Goal: Task Accomplishment & Management: Use online tool/utility

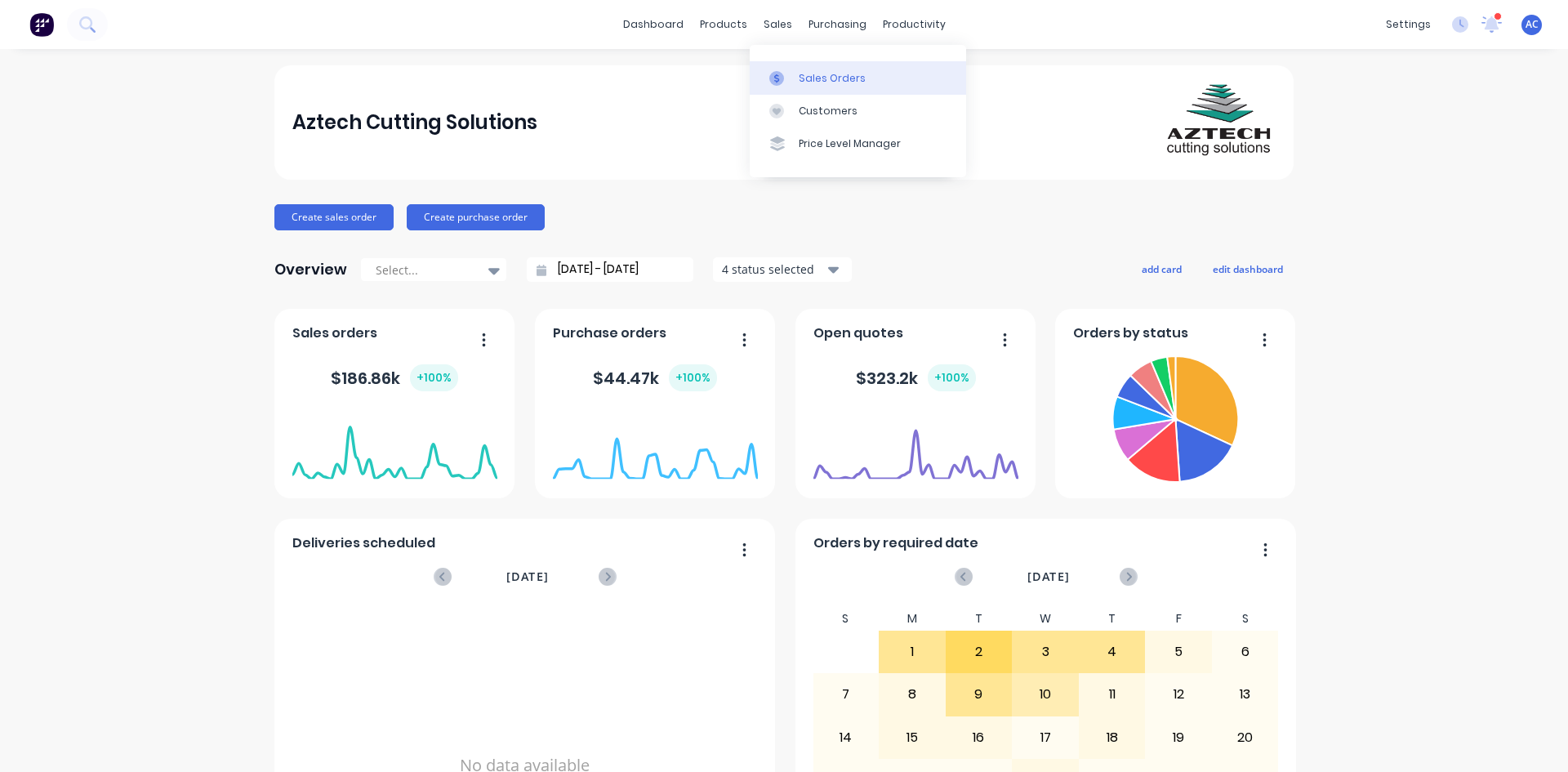
click at [792, 77] on div at bounding box center [781, 78] width 25 height 15
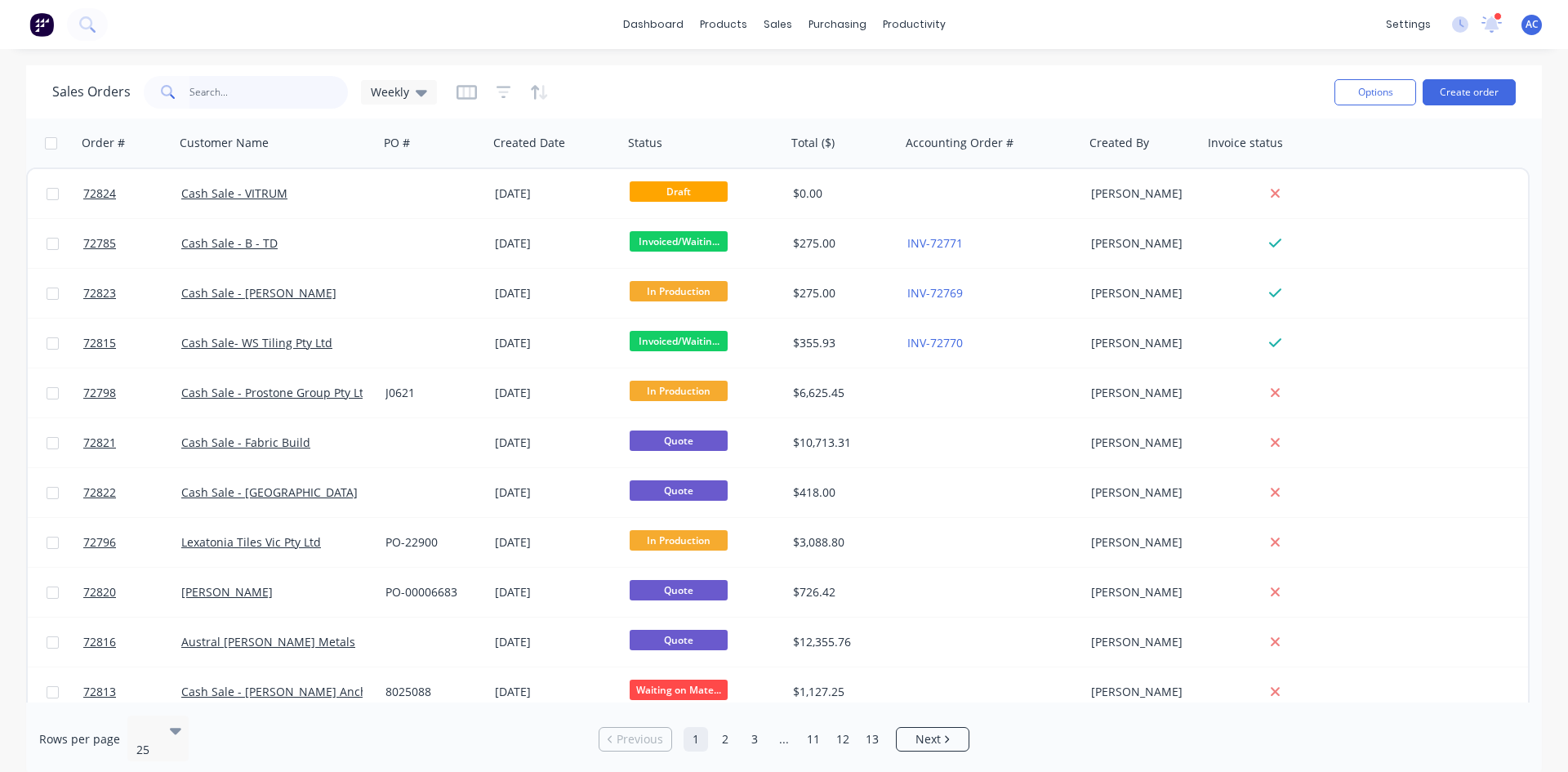
click at [195, 93] on input "text" at bounding box center [269, 91] width 159 height 33
click at [694, 148] on div at bounding box center [699, 142] width 143 height 33
click at [657, 142] on div at bounding box center [699, 142] width 143 height 33
click at [753, 143] on icon "button" at bounding box center [754, 142] width 6 height 11
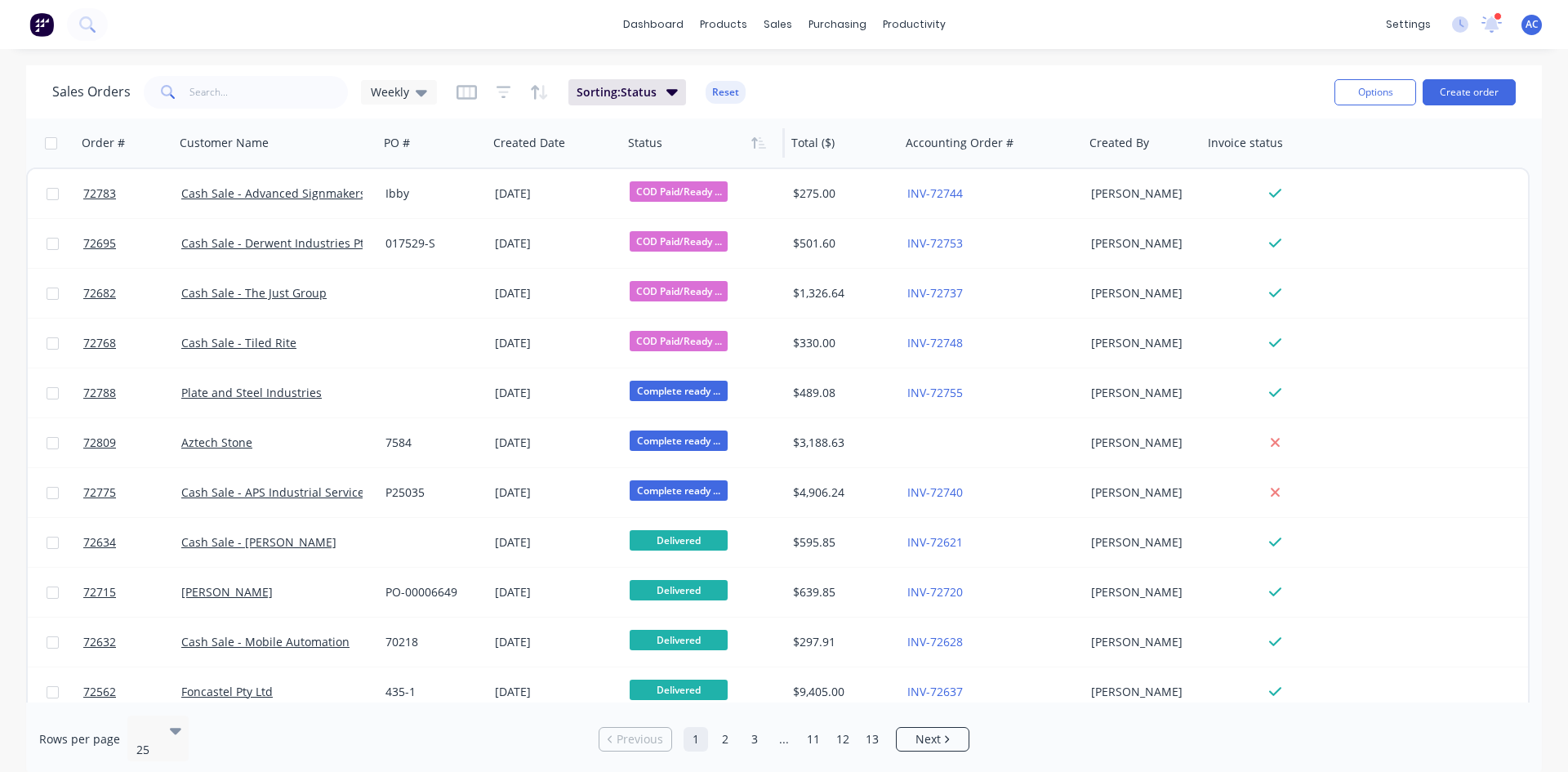
click at [753, 143] on icon "button" at bounding box center [754, 142] width 6 height 11
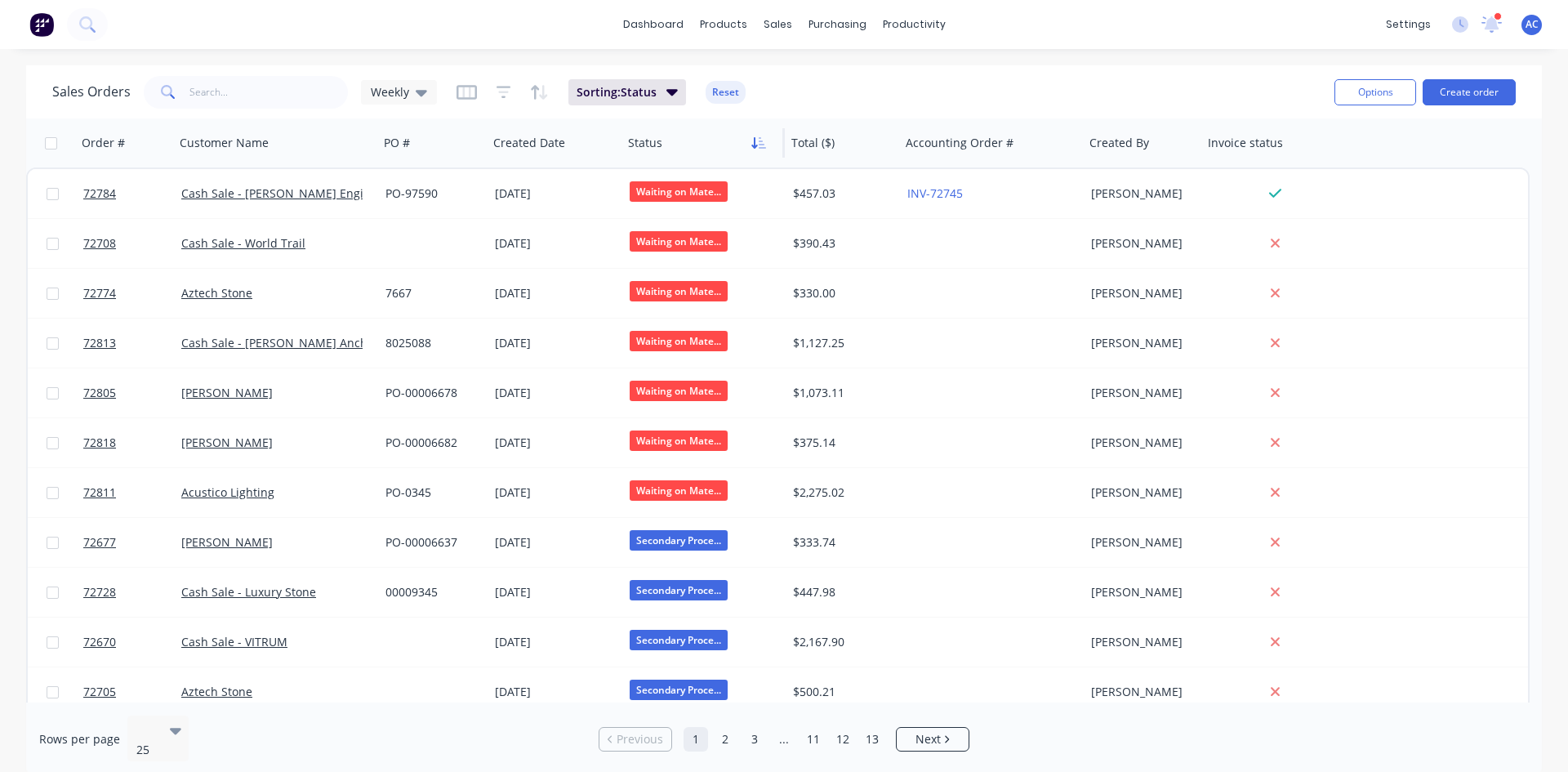
click at [757, 143] on icon "button" at bounding box center [759, 142] width 15 height 13
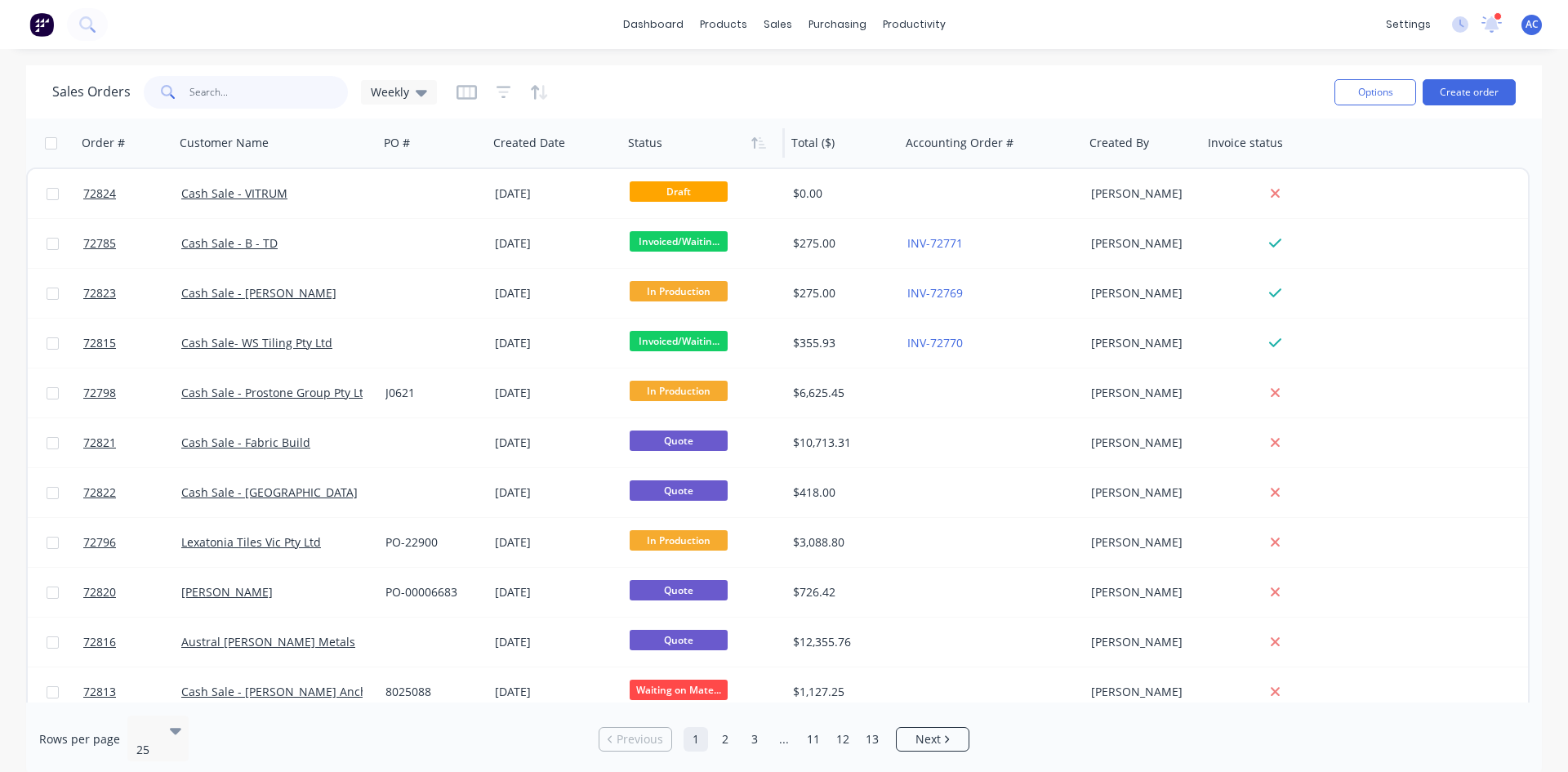
click at [253, 98] on input "text" at bounding box center [269, 91] width 159 height 33
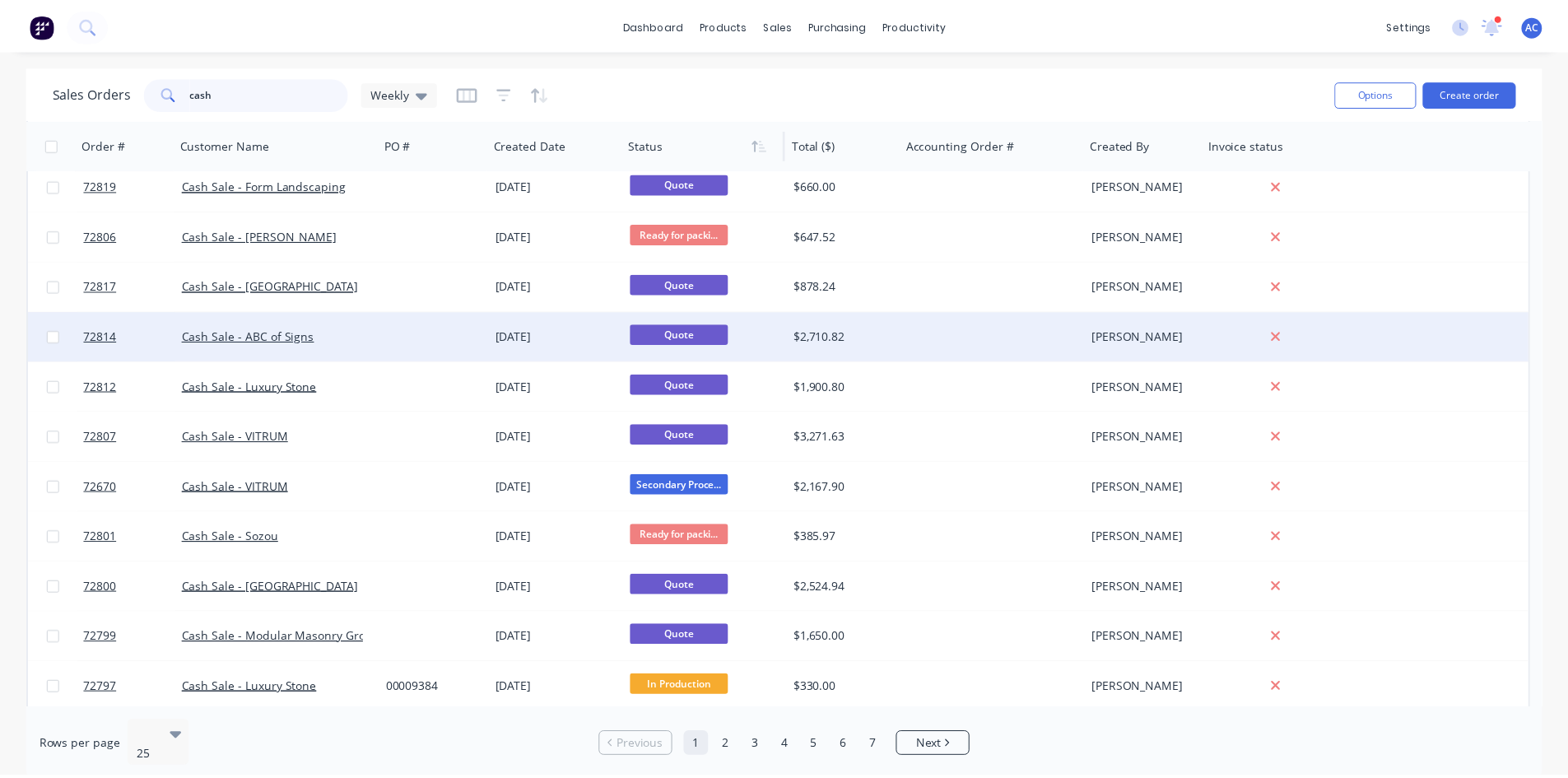
scroll to position [494, 0]
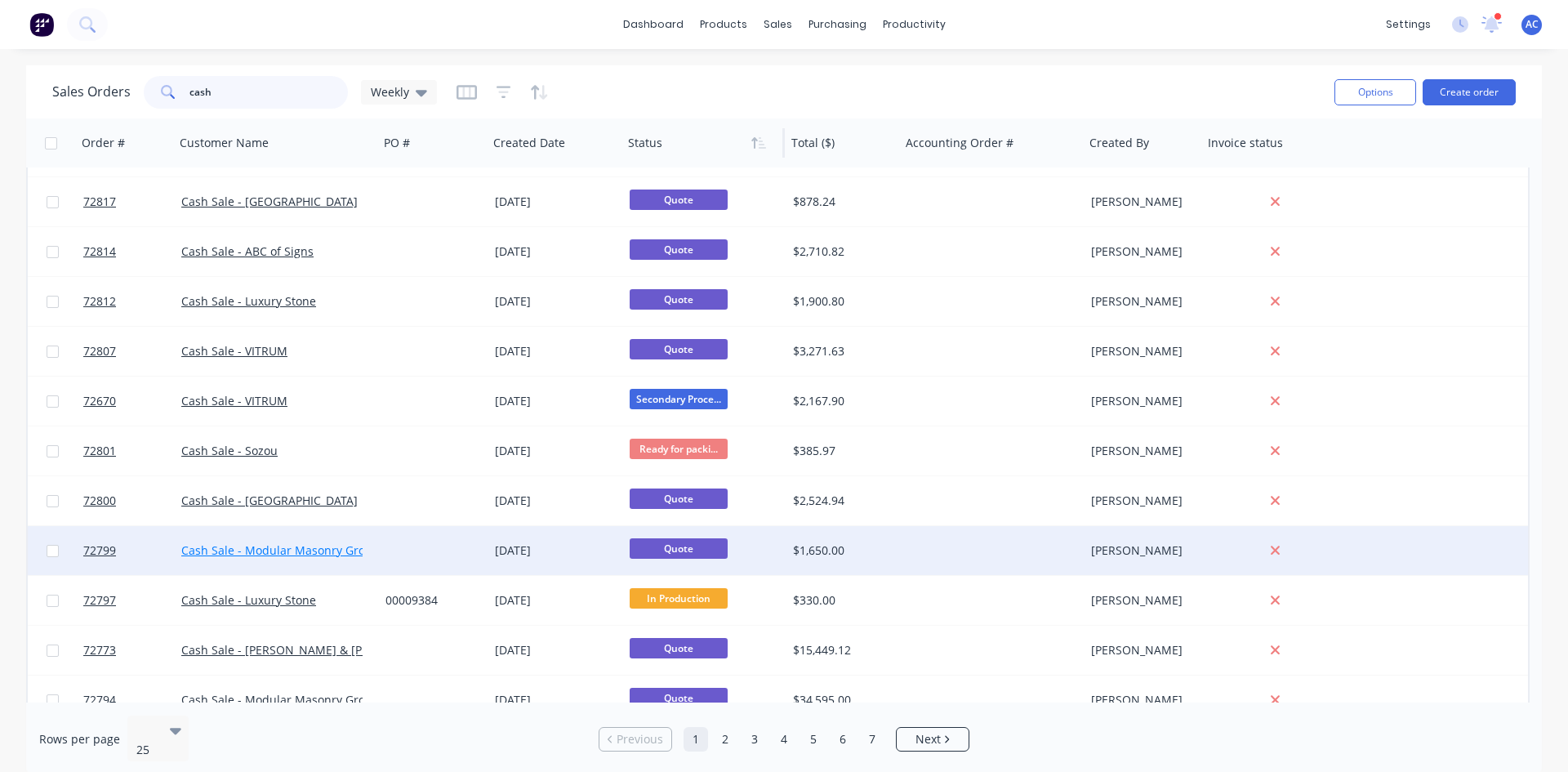
type input "cash"
click at [314, 549] on link "Cash Sale - Modular Masonry Group" at bounding box center [280, 550] width 199 height 16
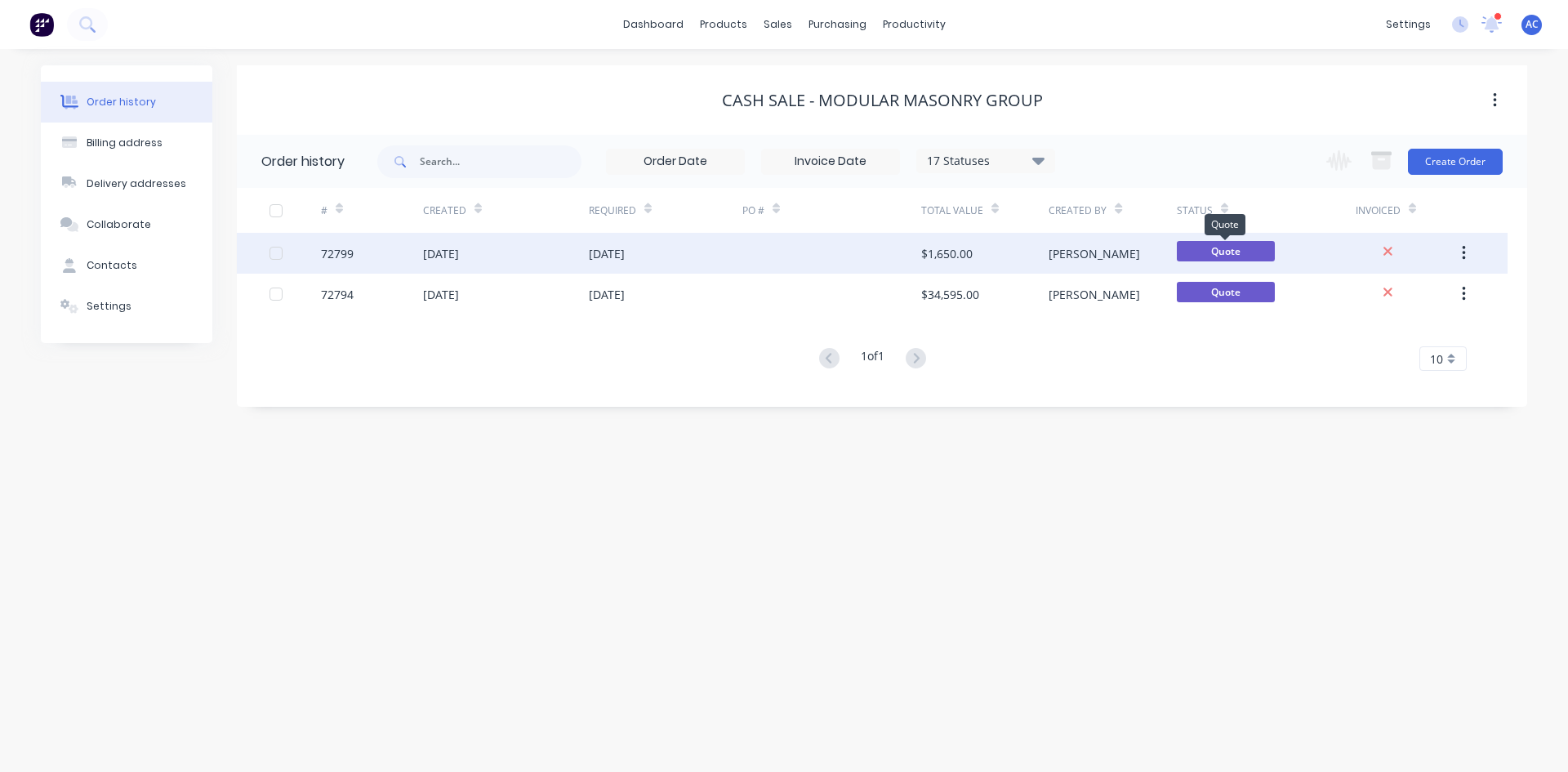
click at [1198, 255] on span "Quote" at bounding box center [1225, 251] width 98 height 20
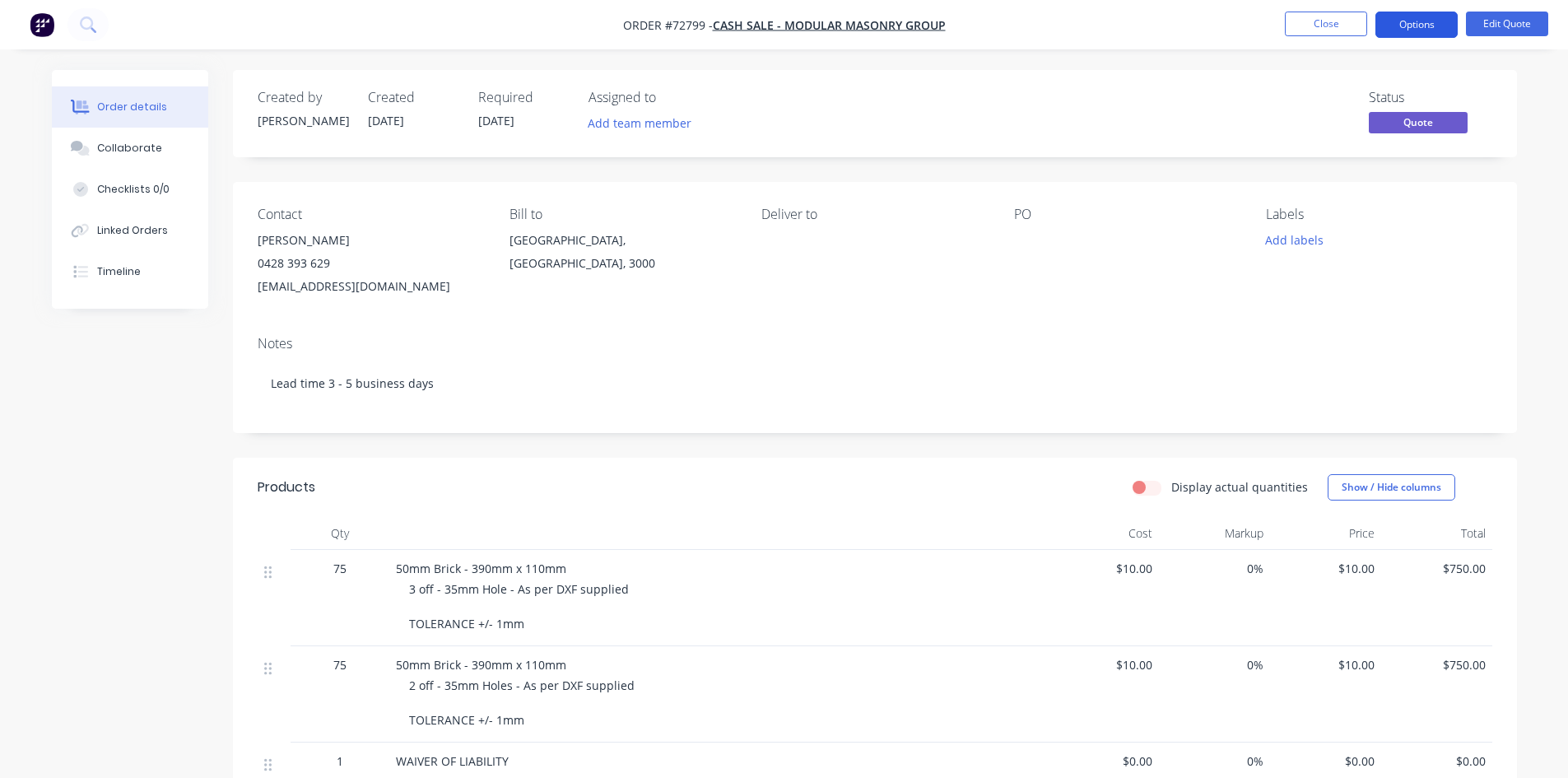
click at [1432, 27] on button "Options" at bounding box center [1416, 25] width 82 height 27
click at [1492, 24] on button "Edit Quote" at bounding box center [1507, 24] width 82 height 25
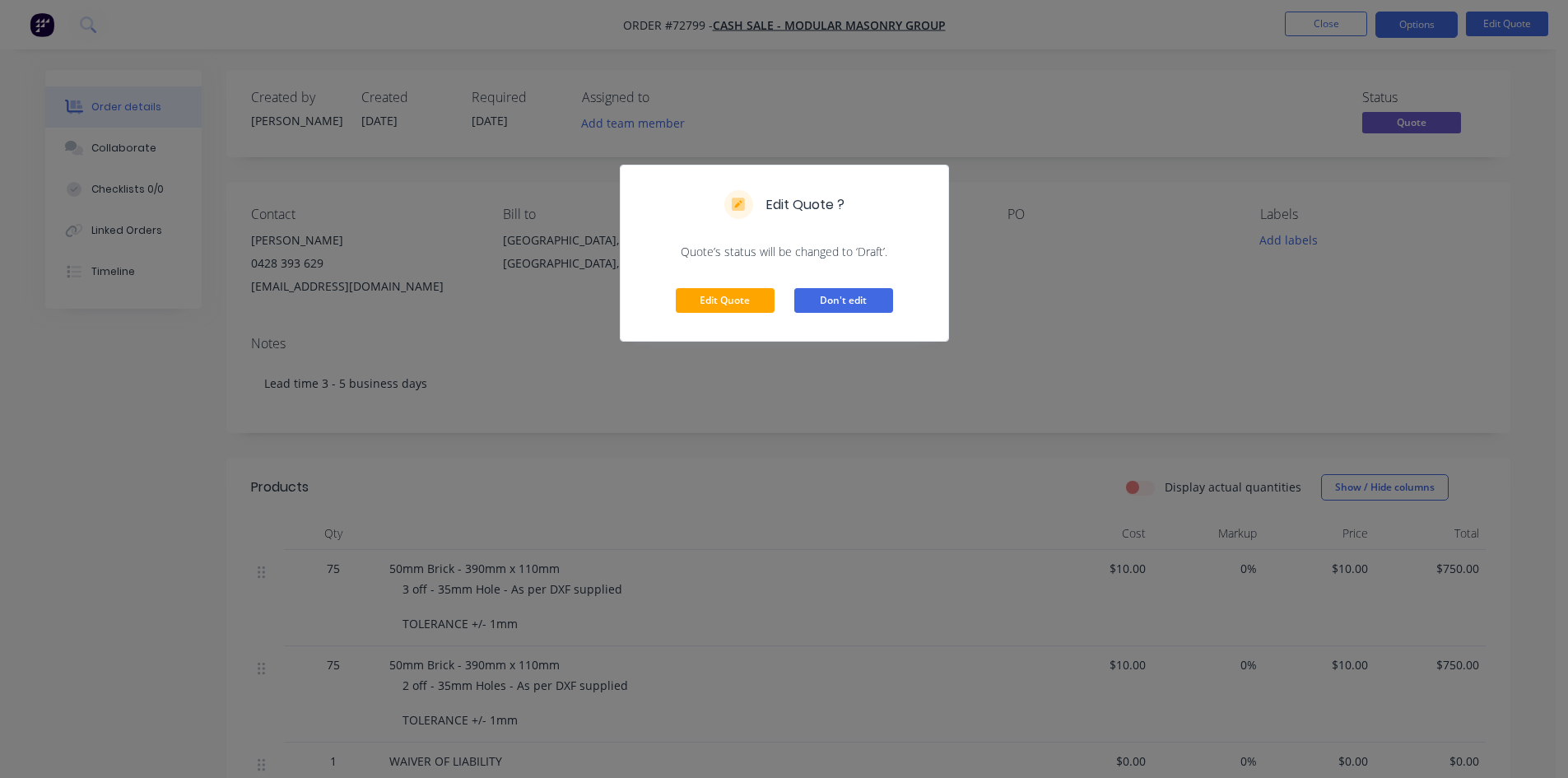
click at [813, 307] on button "Don't edit" at bounding box center [842, 300] width 98 height 25
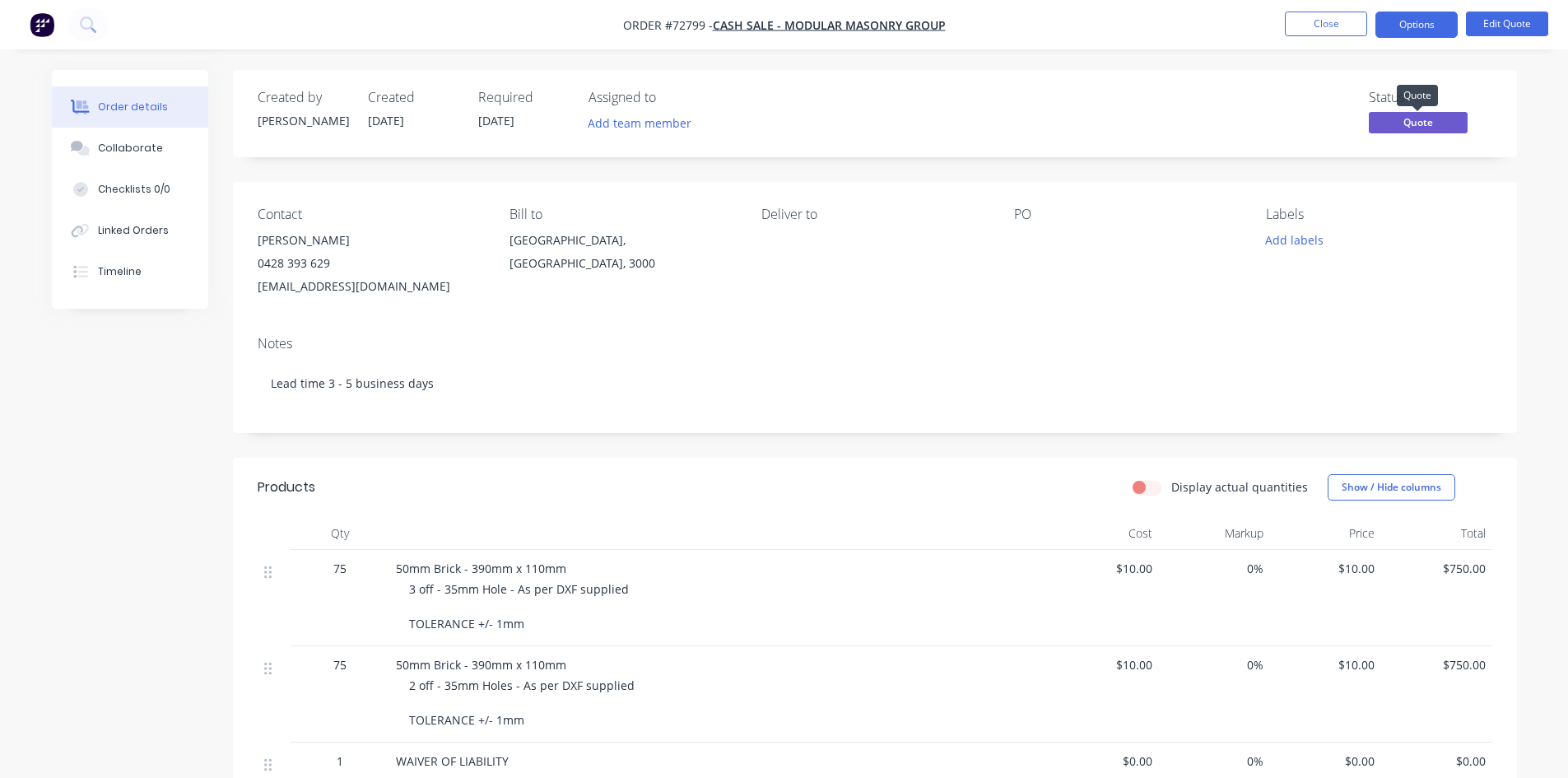
click at [1421, 127] on span "Quote" at bounding box center [1417, 121] width 98 height 20
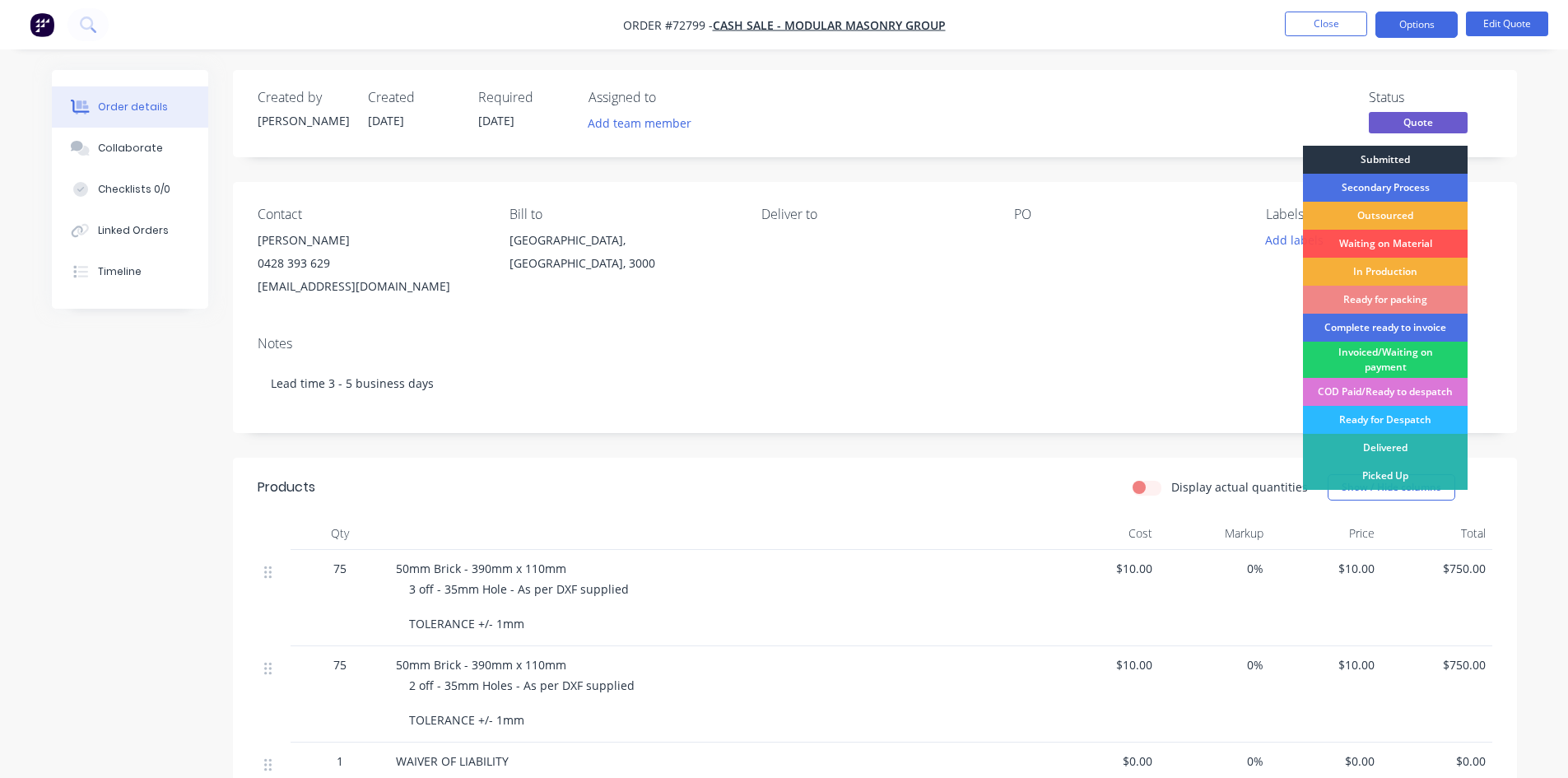
click at [1409, 155] on div "Submitted" at bounding box center [1386, 159] width 165 height 28
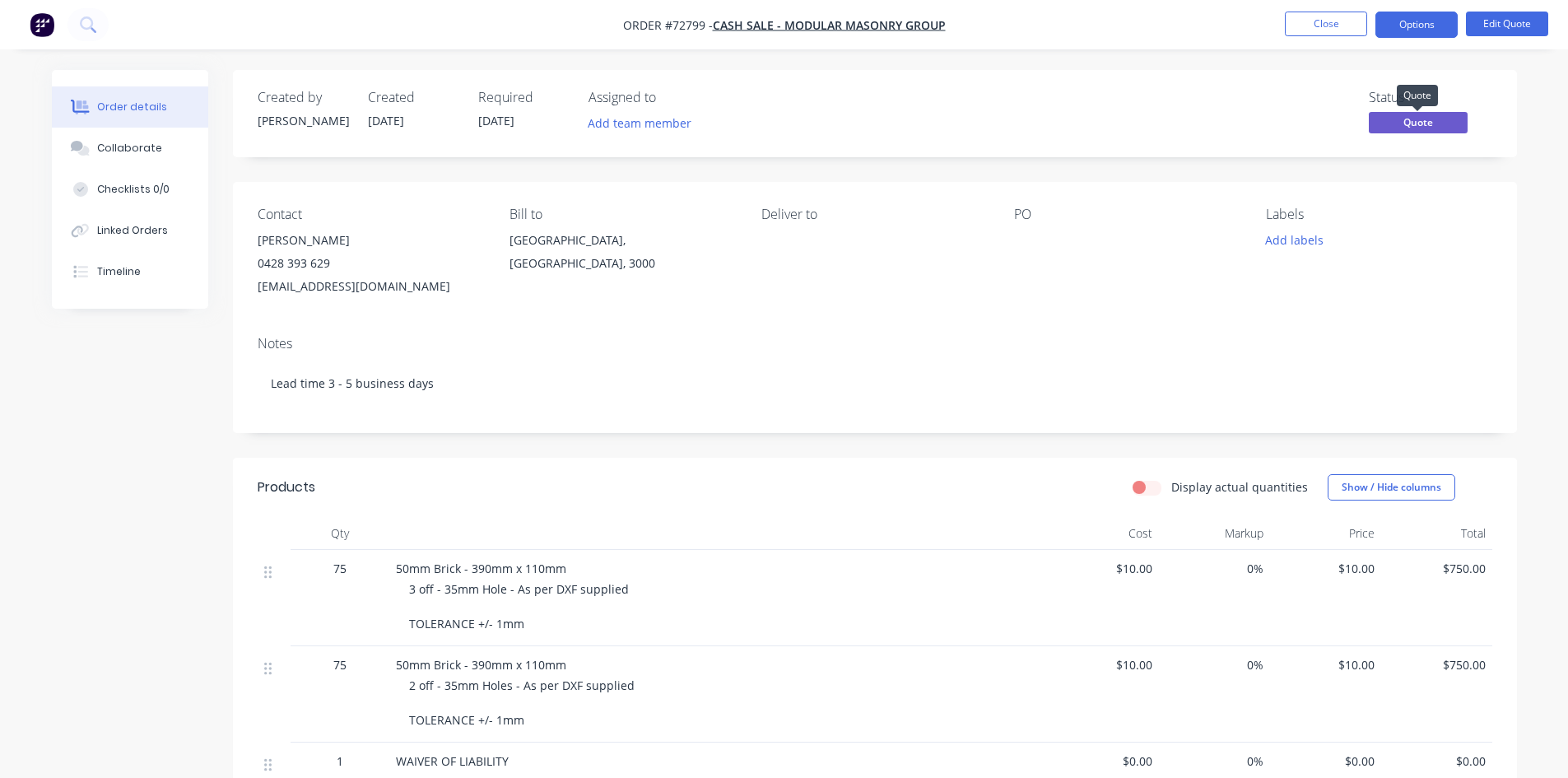
click at [1418, 129] on span "Quote" at bounding box center [1417, 121] width 98 height 20
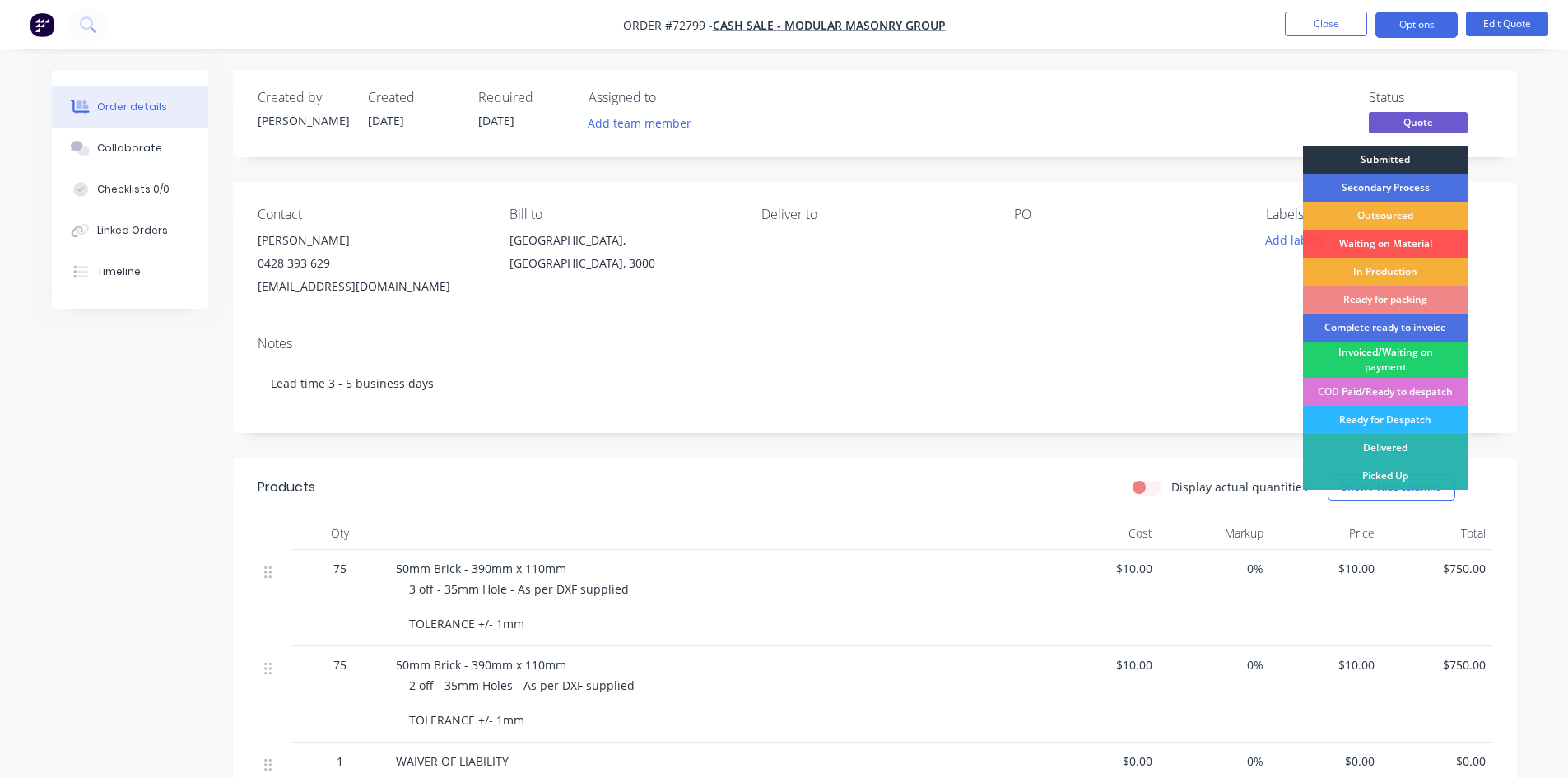
click at [1394, 158] on div "Submitted" at bounding box center [1386, 159] width 165 height 28
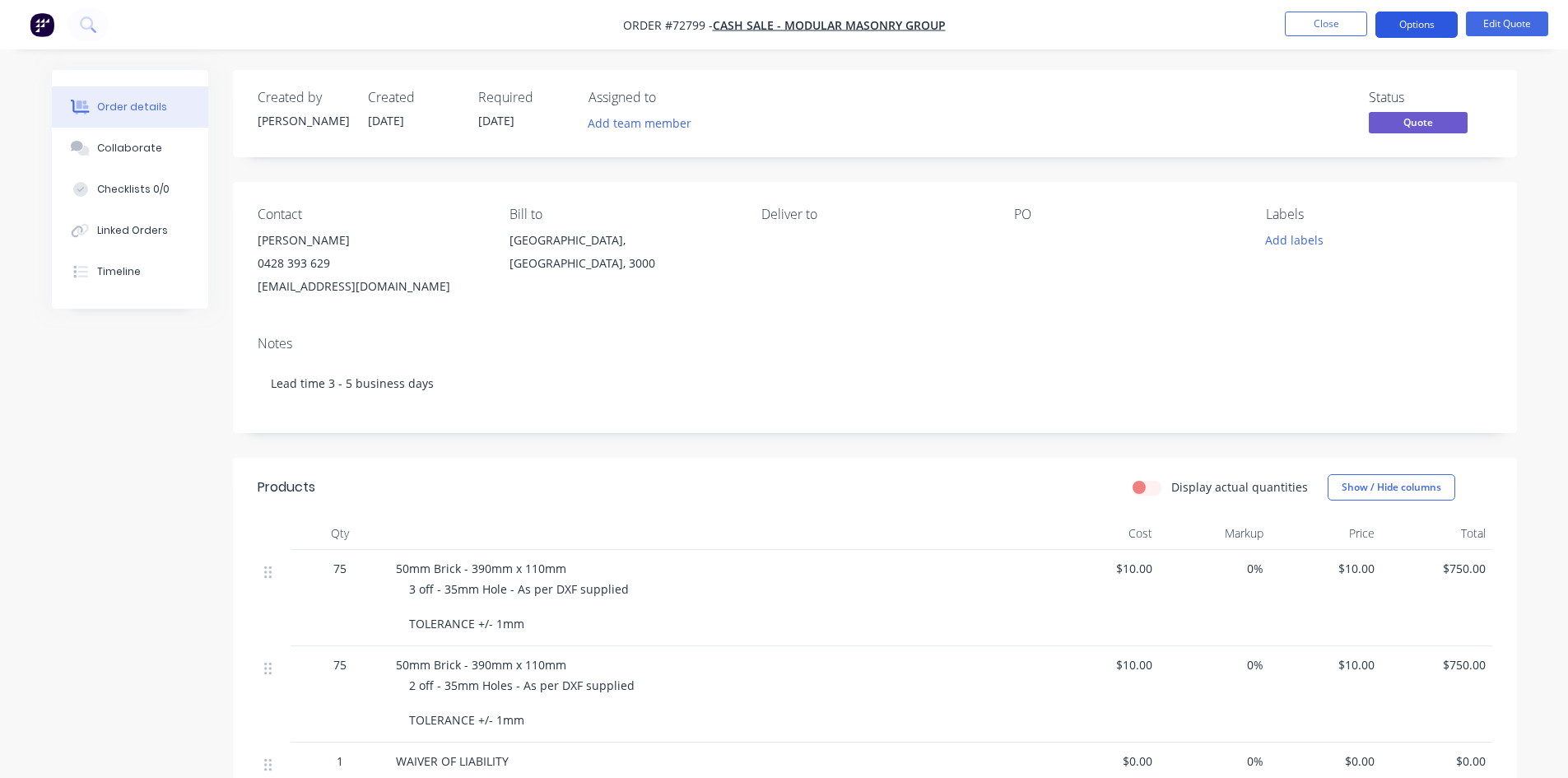
click at [1412, 31] on button "Options" at bounding box center [1416, 25] width 82 height 27
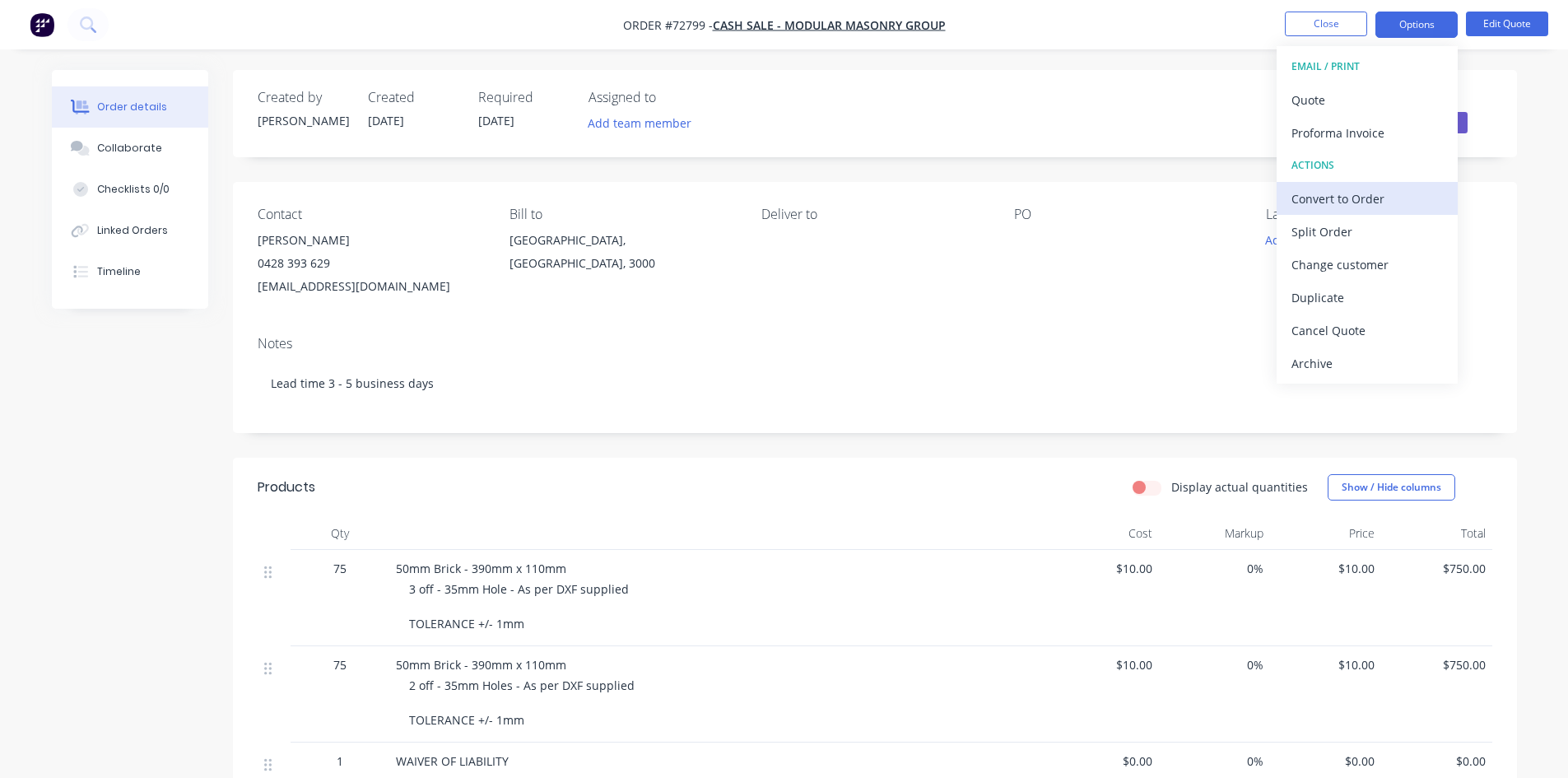
click at [1358, 188] on div "Convert to Order" at bounding box center [1367, 198] width 151 height 24
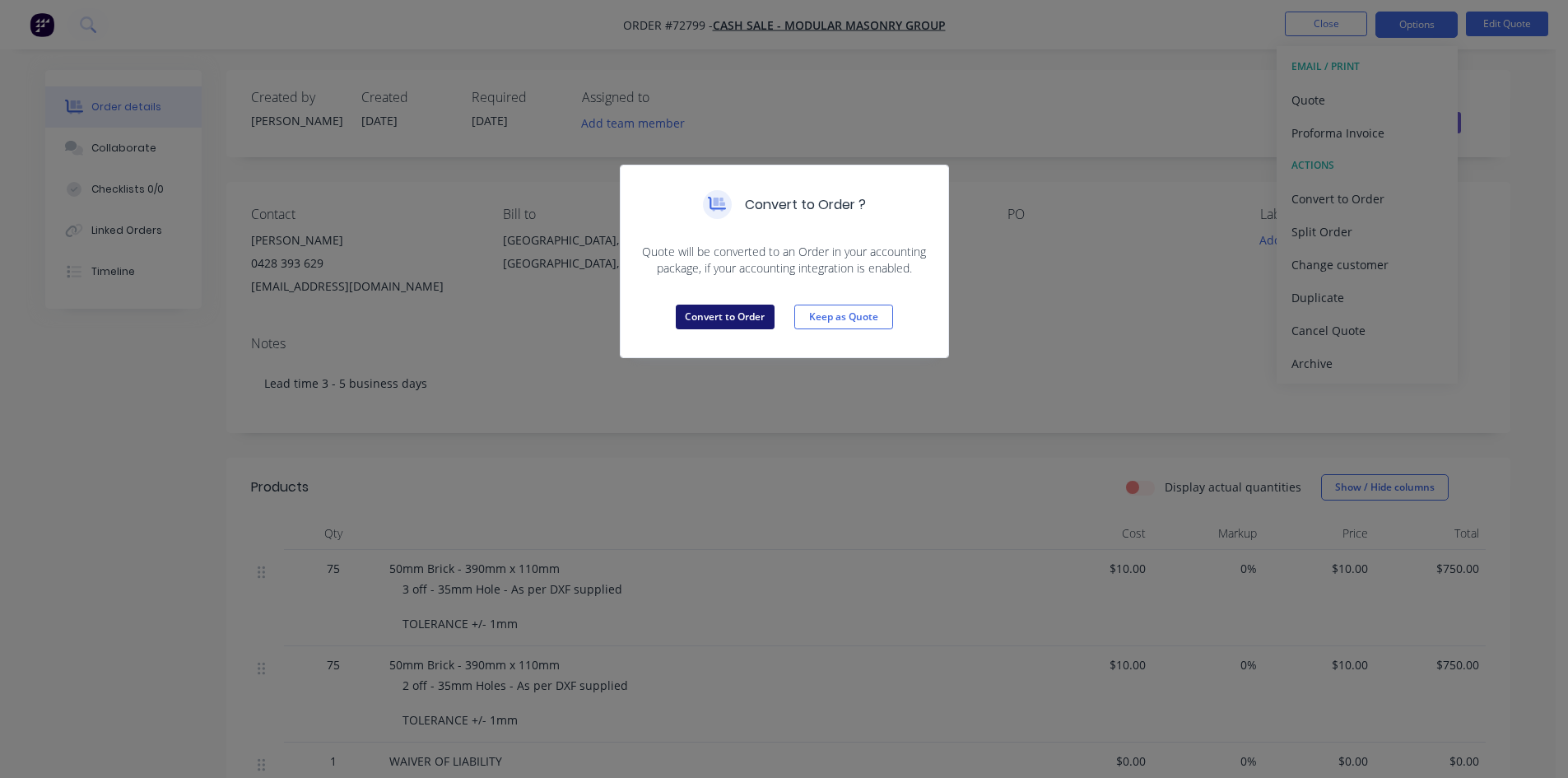
click at [749, 323] on button "Convert to Order" at bounding box center [725, 317] width 98 height 25
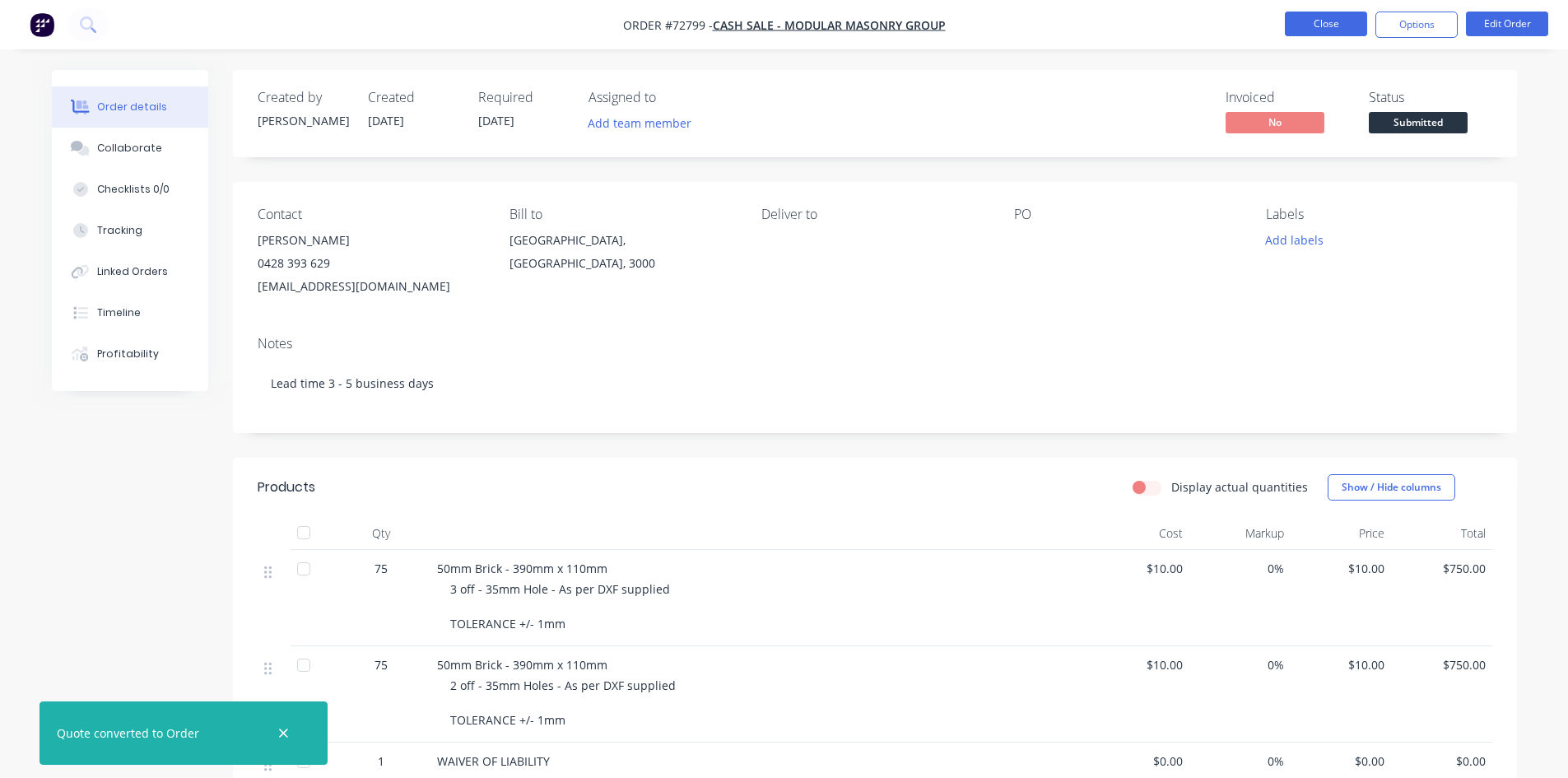
click at [1325, 28] on button "Close" at bounding box center [1325, 24] width 82 height 25
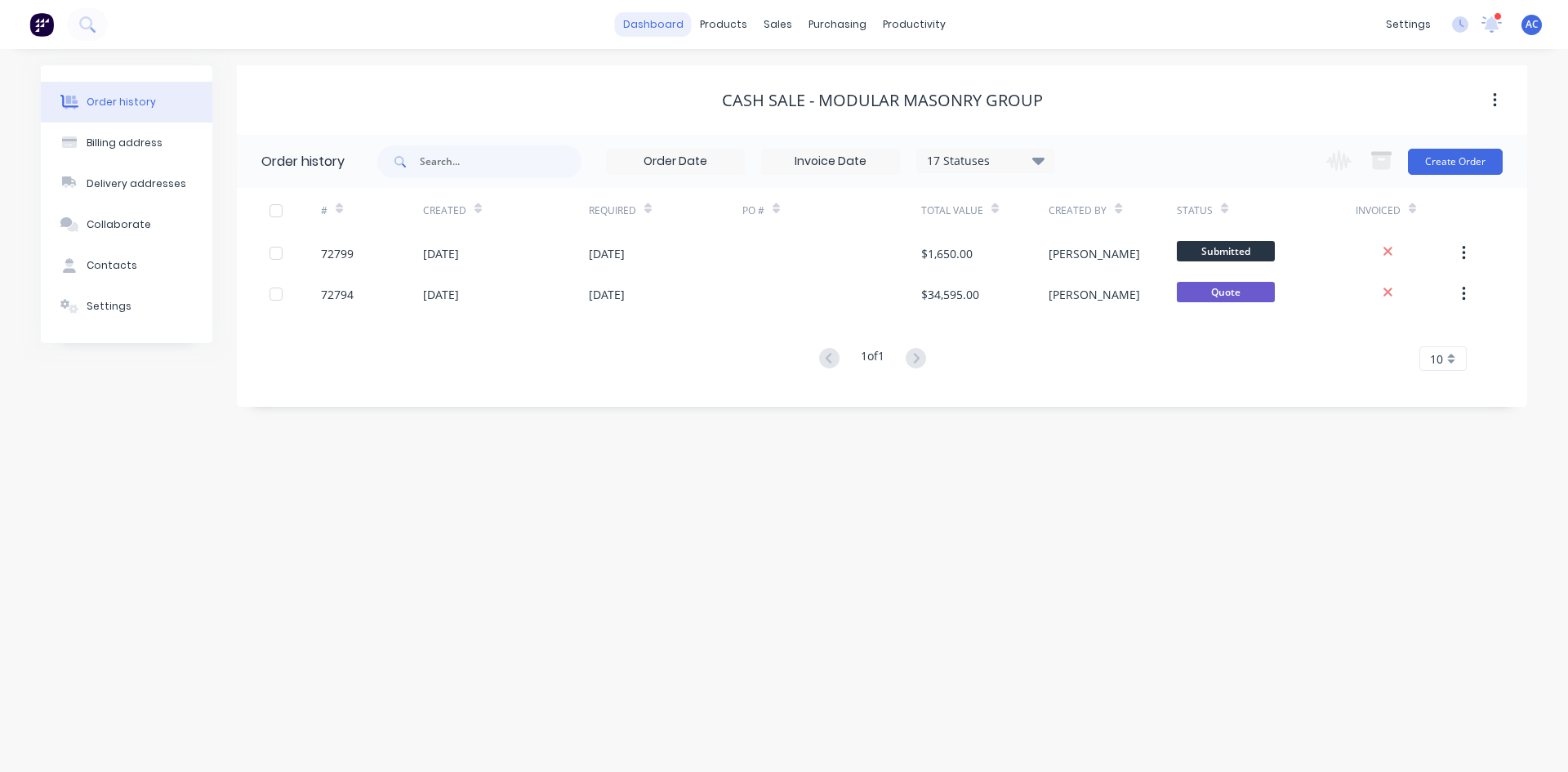
click at [669, 26] on link "dashboard" at bounding box center [653, 25] width 76 height 25
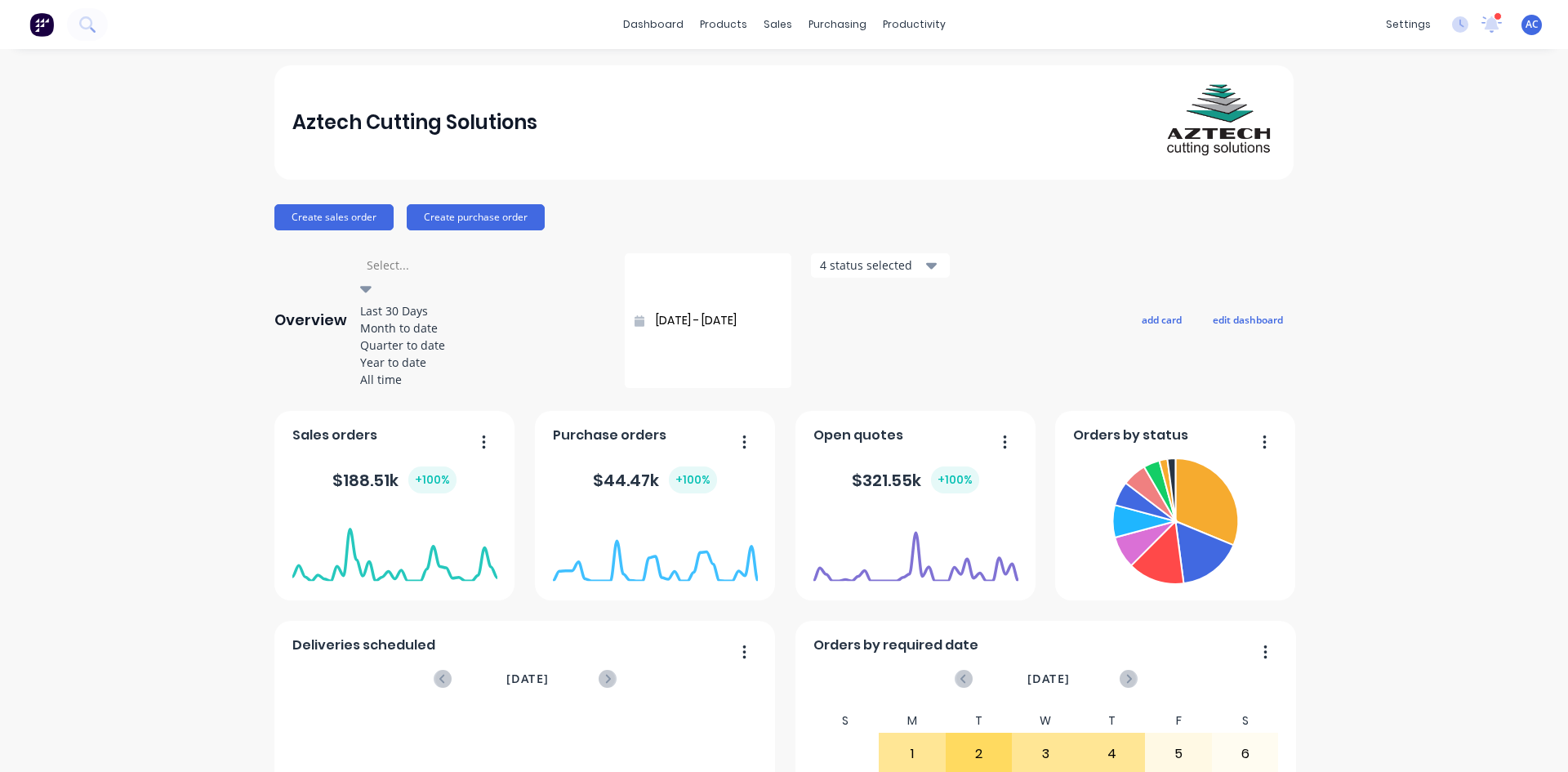
click at [372, 287] on icon at bounding box center [366, 289] width 11 height 6
click at [409, 336] on div "Month to date" at bounding box center [483, 328] width 245 height 18
type input "[DATE] - [DATE]"
